Goal: Information Seeking & Learning: Learn about a topic

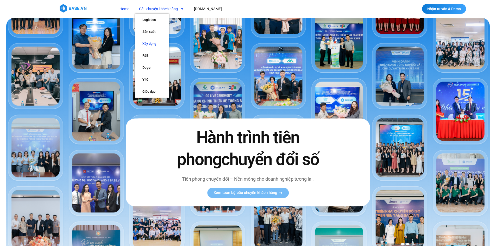
click at [154, 44] on link "Xây dựng" at bounding box center [152, 44] width 34 height 12
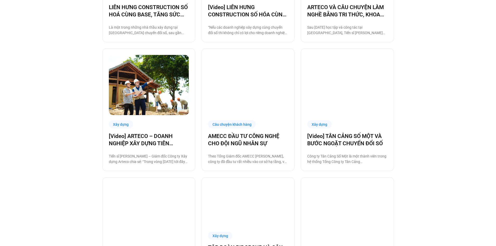
scroll to position [312, 0]
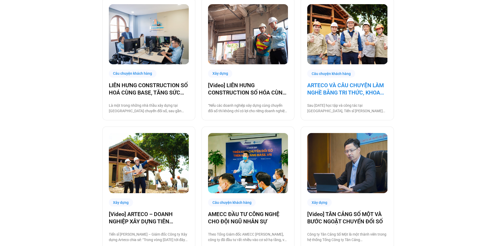
click at [347, 94] on link "ARTECO VÀ CÂU CHUYỆN LÀM NGHỀ BẰNG TRI THỨC, KHOA HỌC VÀ CÔNG NGHỆ" at bounding box center [347, 89] width 80 height 15
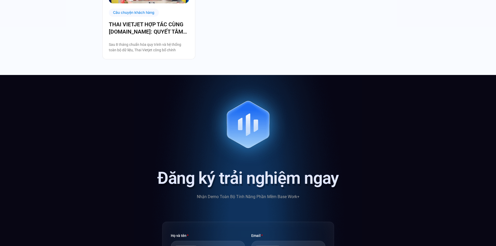
scroll to position [1509, 0]
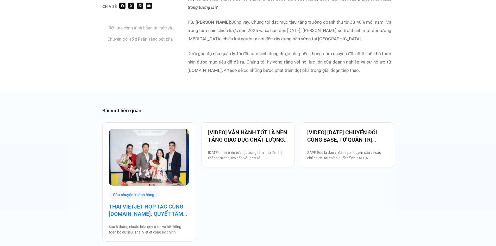
click at [172, 203] on link "THAI VIETJET HỢP TÁC CÙNG [DOMAIN_NAME]: QUYẾT TÂM “CẤT CÁNH” CHUYỂN ĐỔI SỐ" at bounding box center [149, 210] width 80 height 15
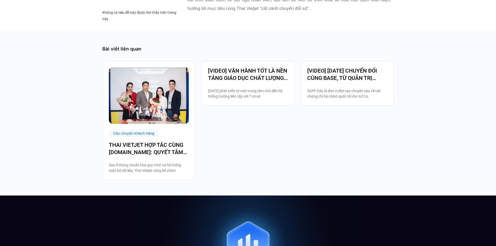
scroll to position [1353, 0]
